Goal: Find specific page/section: Find specific page/section

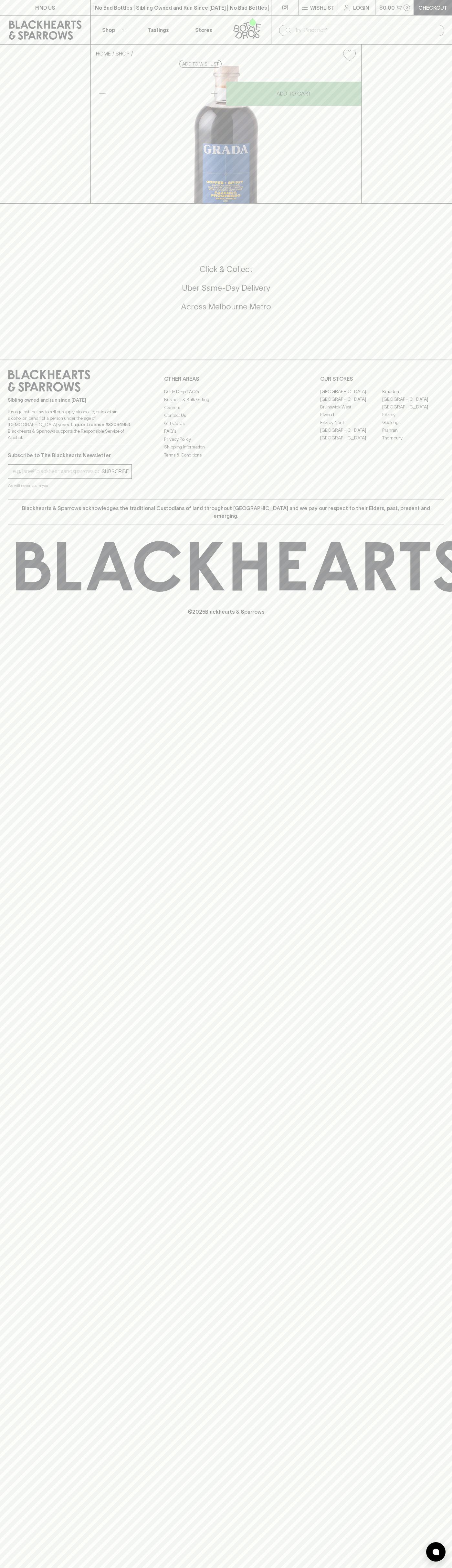
click at [294, 1] on link at bounding box center [284, 7] width 27 height 15
click at [448, 951] on div "FIND US | No Bad Bottles | Sibling Owned and Run Since [DATE] | No Bad Bottles …" at bounding box center [226, 784] width 452 height 1568
click at [280, 1567] on html "FIND US | No Bad Bottles | Sibling Owned and Run Since [DATE] | No Bad Bottles …" at bounding box center [226, 784] width 452 height 1568
click at [19, 1014] on div "FIND US | No Bad Bottles | Sibling Owned and Run Since [DATE] | No Bad Bottles …" at bounding box center [226, 784] width 452 height 1568
